Goal: Information Seeking & Learning: Learn about a topic

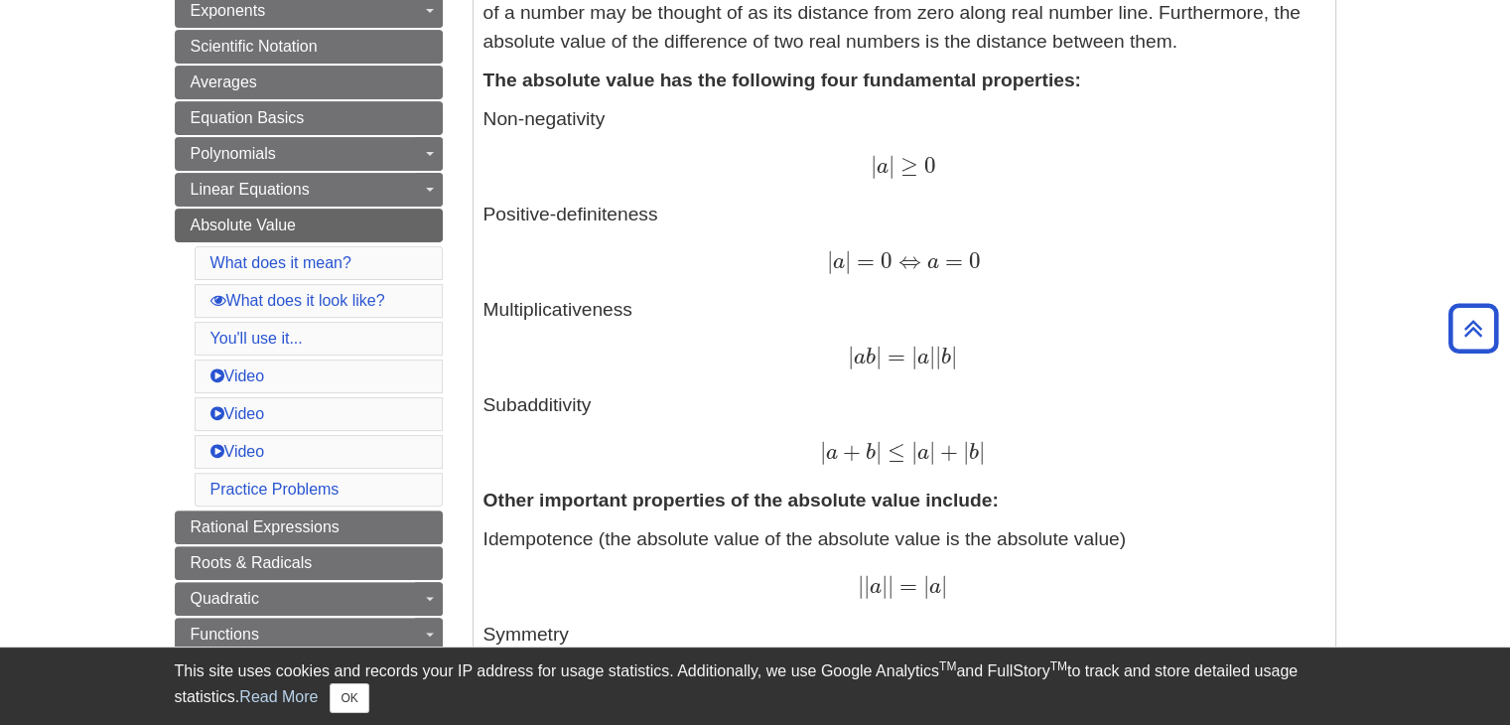
scroll to position [580, 0]
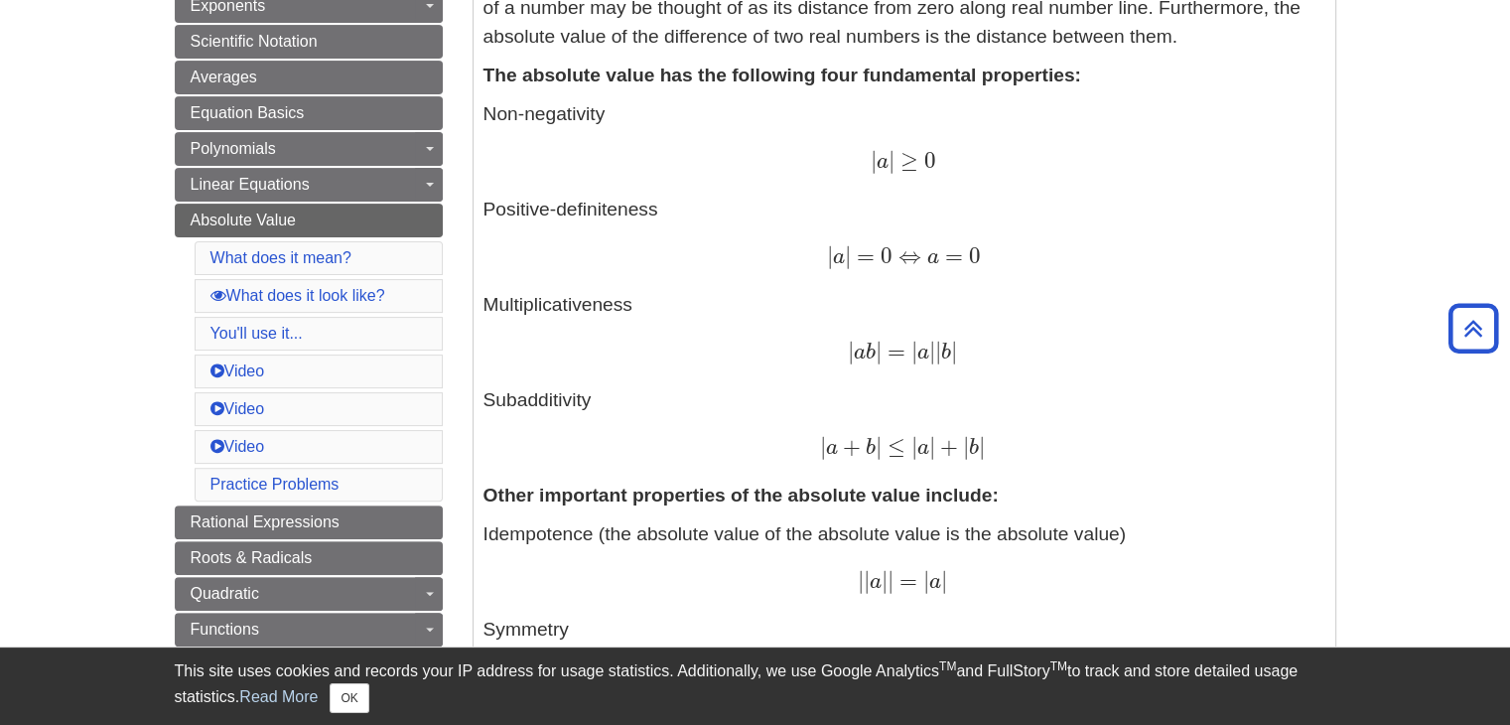
click at [825, 449] on span "|" at bounding box center [823, 446] width 6 height 27
drag, startPoint x: 825, startPoint y: 449, endPoint x: 1024, endPoint y: 449, distance: 198.6
click at [1024, 449] on div "| a + b | ≤ | a | + | b | | a + b | ≤ | a | + | b |" at bounding box center [905, 448] width 842 height 29
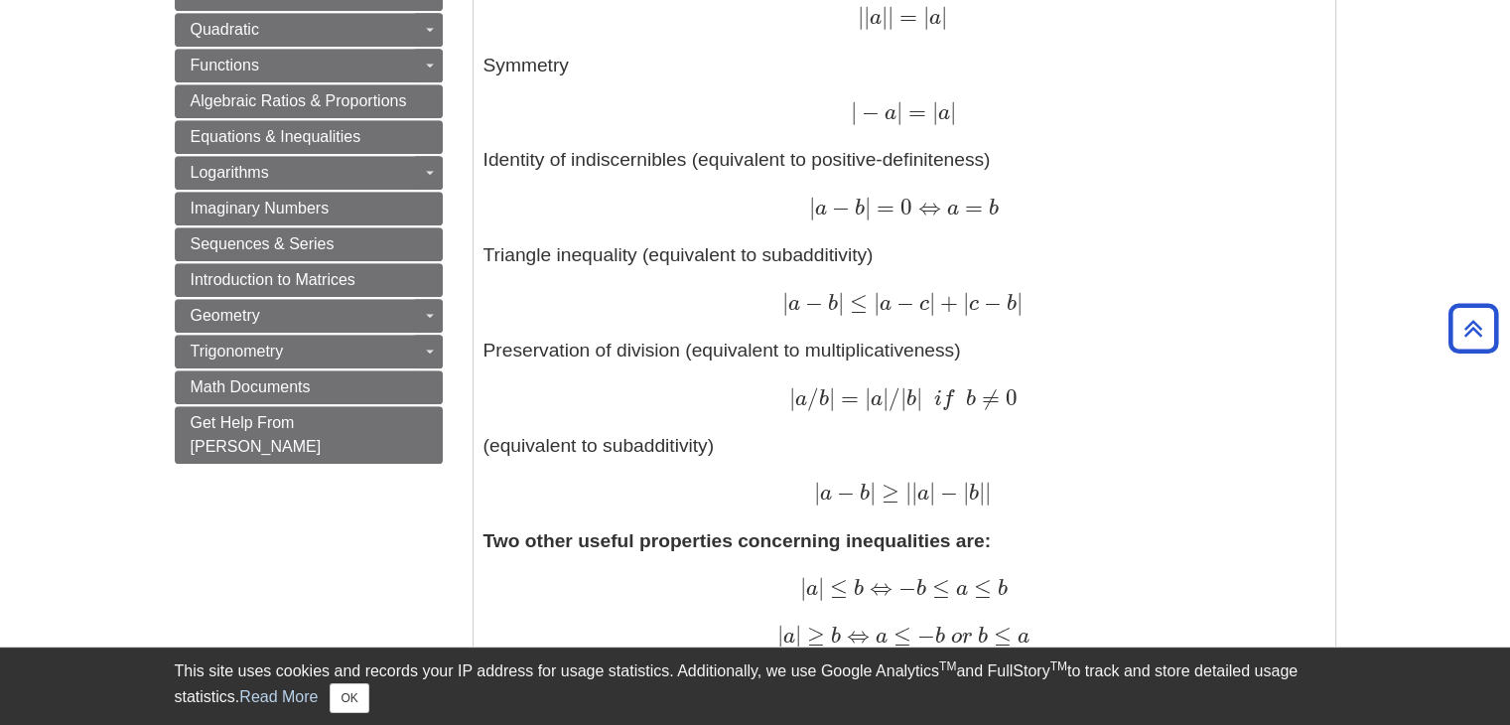
scroll to position [1149, 0]
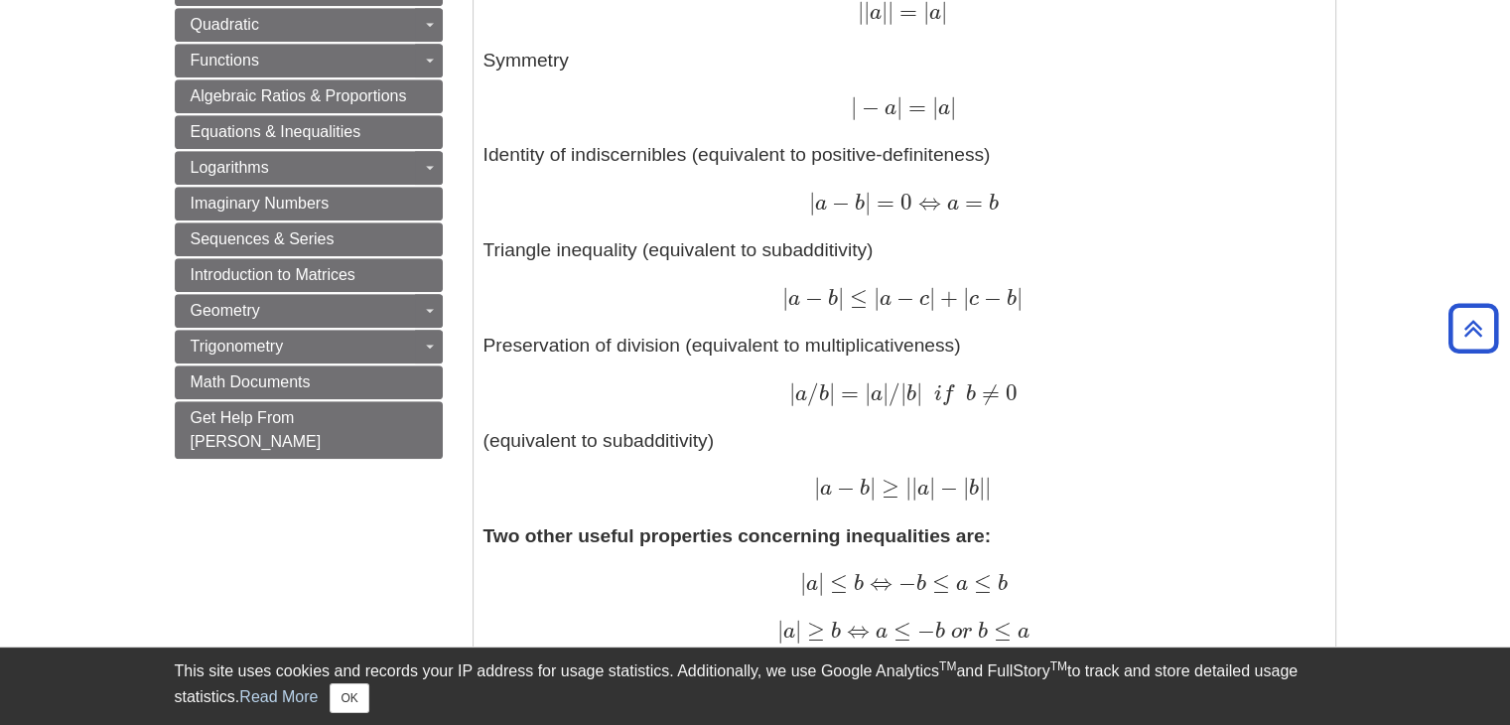
click at [666, 261] on p "Idempotence (the absolute value of the absolute value is the absolute value) | …" at bounding box center [905, 227] width 842 height 553
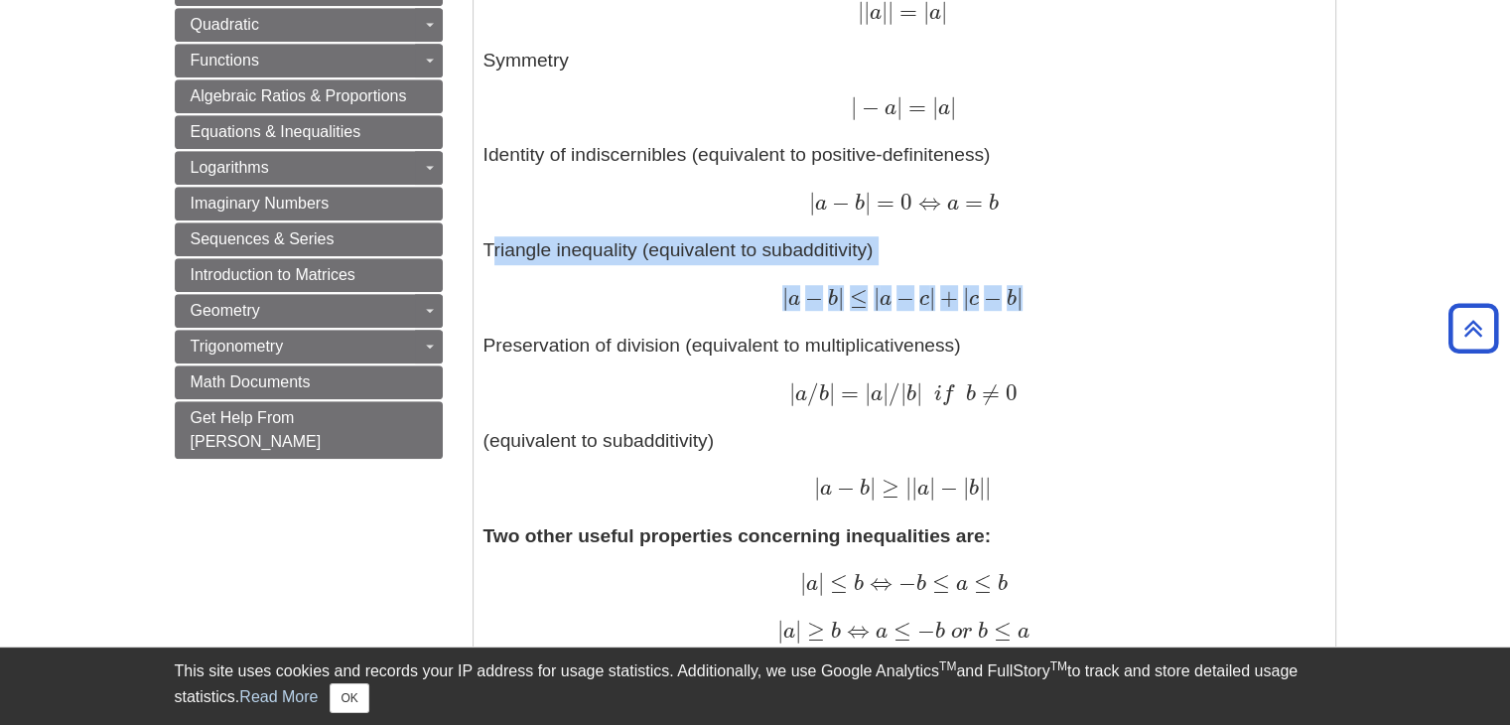
drag, startPoint x: 666, startPoint y: 261, endPoint x: 835, endPoint y: 288, distance: 170.9
click at [835, 288] on p "Idempotence (the absolute value of the absolute value is the absolute value) | …" at bounding box center [905, 227] width 842 height 553
copy p "Triangle inequality (equivalent to subadditivity) | a − b | ≤ | a − c | + | c −…"
click at [979, 267] on p "Idempotence (the absolute value of the absolute value is the absolute value) | …" at bounding box center [905, 227] width 842 height 553
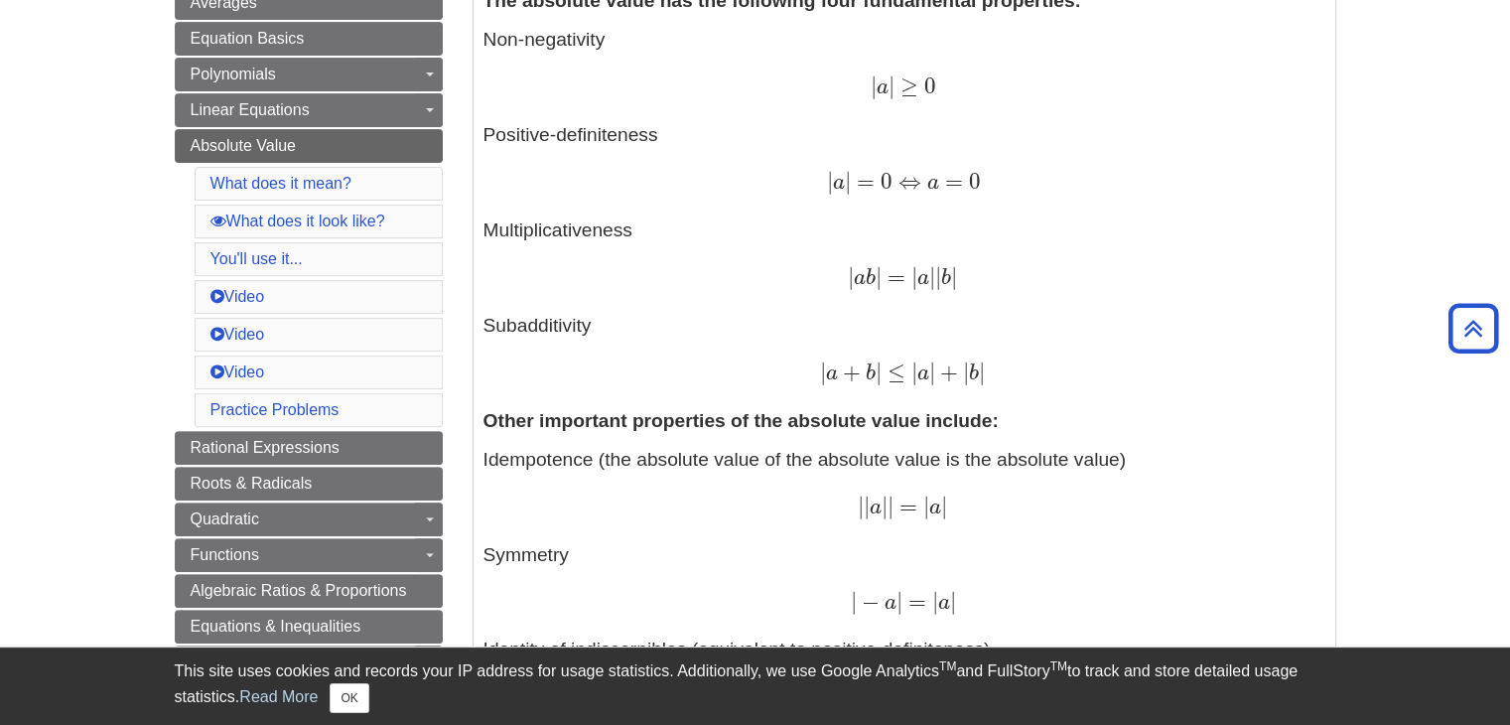
scroll to position [649, 0]
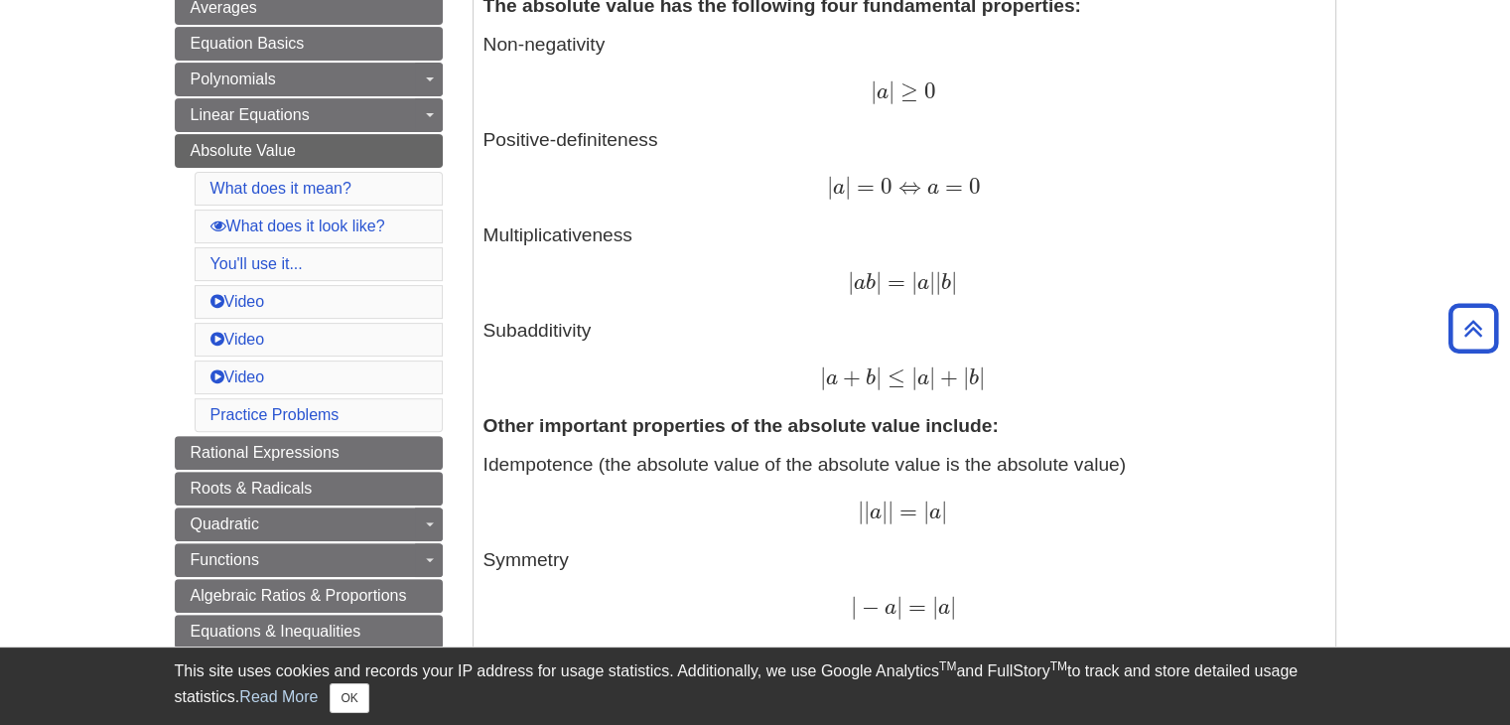
click at [552, 331] on p "Non-negativity | a | ≥ 0 | a | ≥ 0 Positive-definiteness | a | = 0 ⇔ a = 0 | a …" at bounding box center [905, 212] width 842 height 362
drag, startPoint x: 552, startPoint y: 331, endPoint x: 977, endPoint y: 373, distance: 427.1
click at [977, 373] on p "Non-negativity | a | ≥ 0 | a | ≥ 0 Positive-definiteness | a | = 0 ⇔ a = 0 | a …" at bounding box center [905, 212] width 842 height 362
copy p "Subadditivity | a + b | ≤ | a | + | b |"
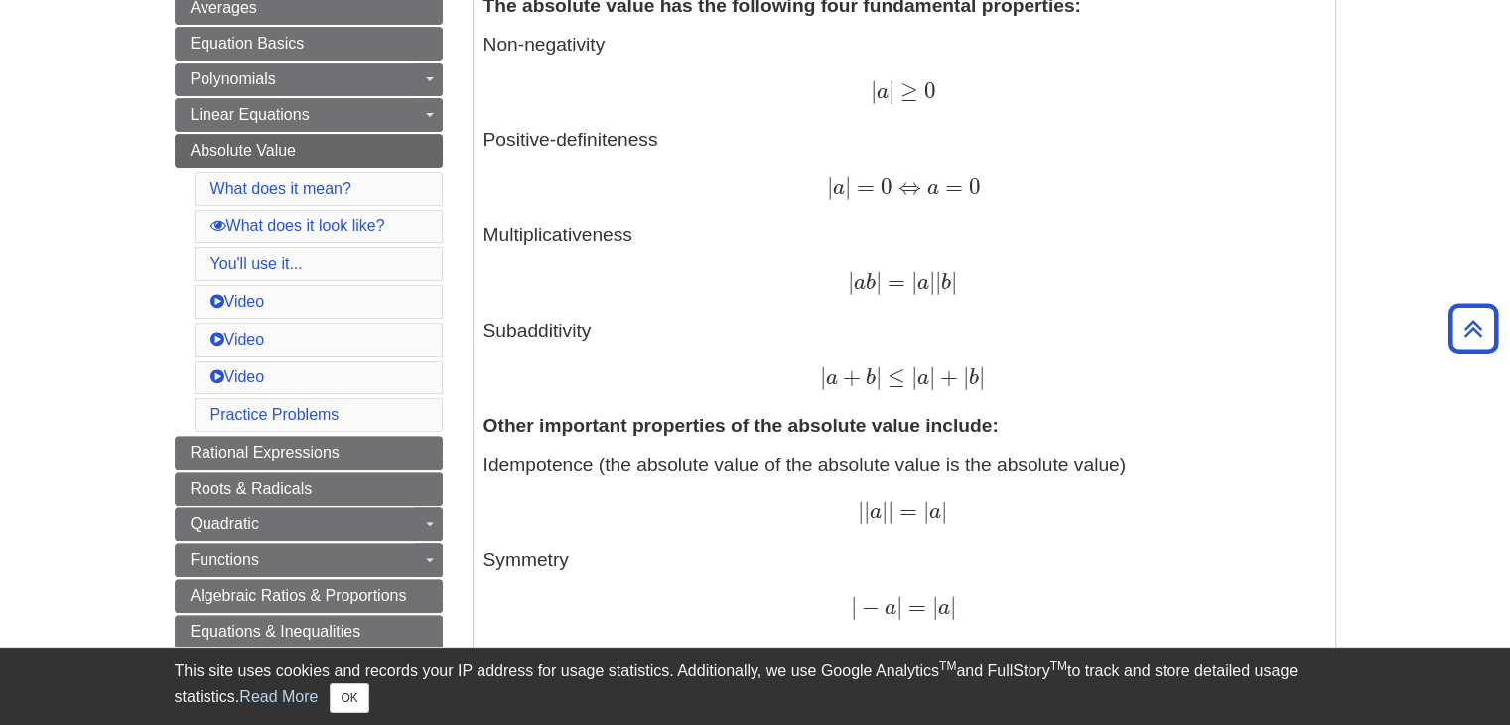
click at [696, 231] on p "Non-negativity | a | ≥ 0 | a | ≥ 0 Positive-definiteness | a | = 0 ⇔ a = 0 | a …" at bounding box center [905, 212] width 842 height 362
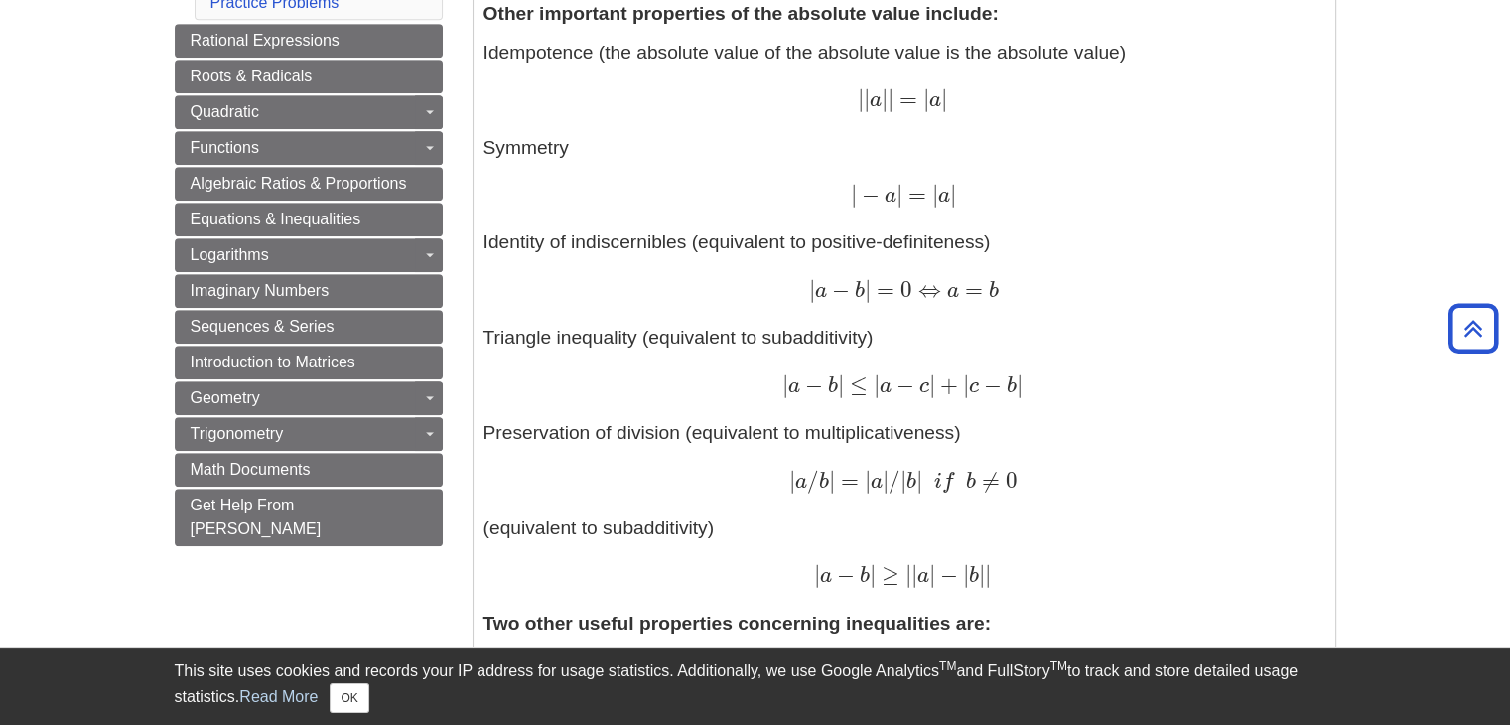
scroll to position [1066, 0]
